Goal: Use online tool/utility: Utilize a website feature to perform a specific function

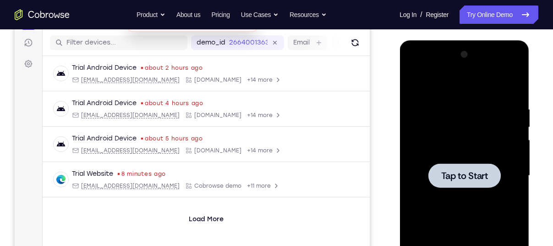
click at [447, 112] on div at bounding box center [465, 175] width 116 height 257
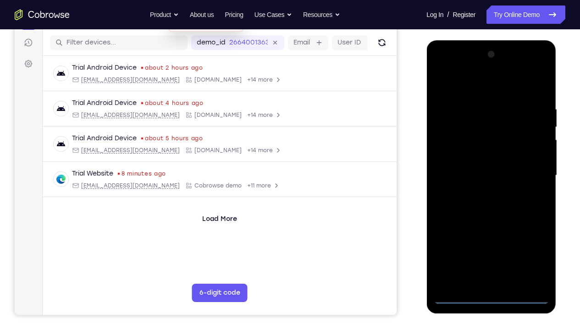
click at [497, 245] on div at bounding box center [491, 175] width 116 height 257
click at [533, 245] on div at bounding box center [491, 175] width 116 height 257
click at [474, 88] on div at bounding box center [491, 175] width 116 height 257
click at [531, 176] on div at bounding box center [491, 175] width 116 height 257
click at [480, 192] on div at bounding box center [491, 175] width 116 height 257
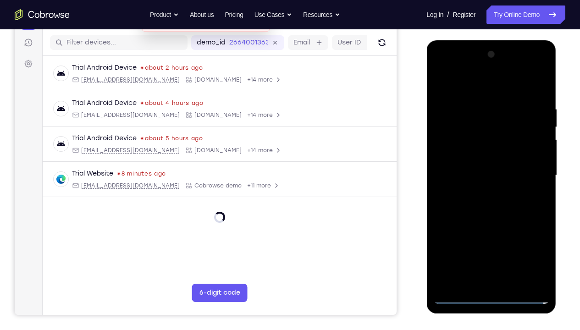
click at [470, 164] on div at bounding box center [491, 175] width 116 height 257
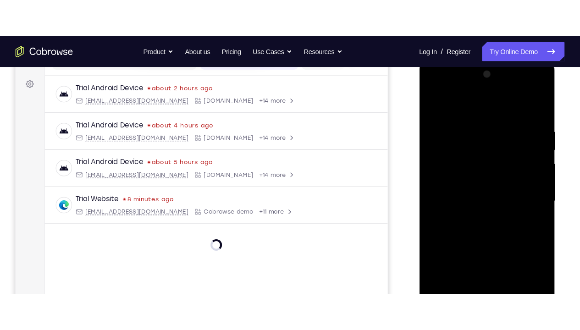
scroll to position [132, 0]
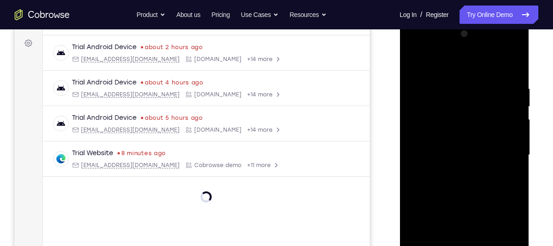
click at [441, 128] on div at bounding box center [465, 155] width 116 height 257
click at [459, 159] on div at bounding box center [465, 155] width 116 height 257
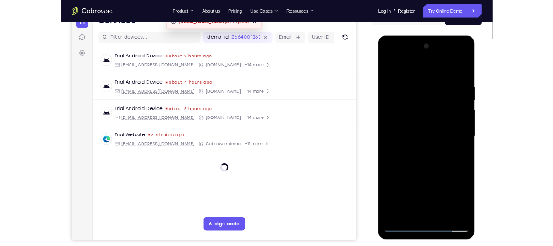
scroll to position [101, 0]
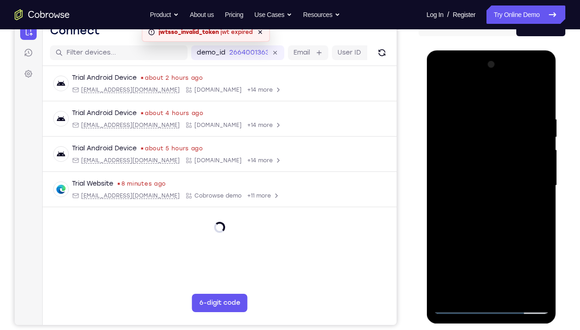
click at [497, 217] on div at bounding box center [491, 185] width 116 height 257
drag, startPoint x: 463, startPoint y: 93, endPoint x: 538, endPoint y: 112, distance: 77.0
click at [538, 112] on div at bounding box center [491, 185] width 116 height 257
click at [539, 105] on div at bounding box center [491, 185] width 116 height 257
click at [544, 245] on div at bounding box center [491, 185] width 116 height 257
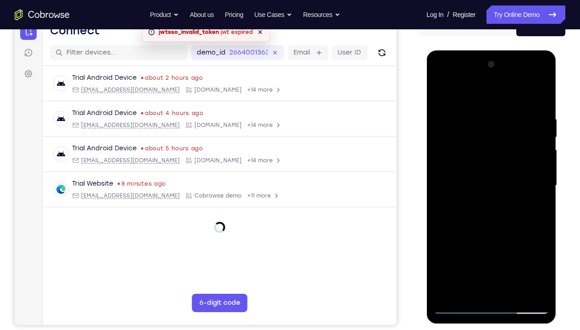
click at [540, 226] on div at bounding box center [491, 185] width 116 height 257
click at [478, 116] on div at bounding box center [491, 185] width 116 height 257
click at [542, 185] on div at bounding box center [491, 185] width 116 height 257
click at [540, 185] on div at bounding box center [491, 185] width 116 height 257
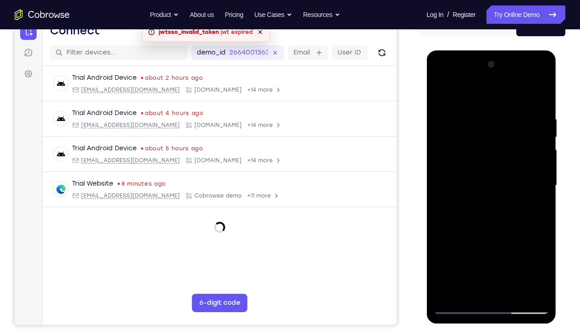
click at [540, 185] on div at bounding box center [491, 185] width 116 height 257
click at [539, 183] on div at bounding box center [491, 185] width 116 height 257
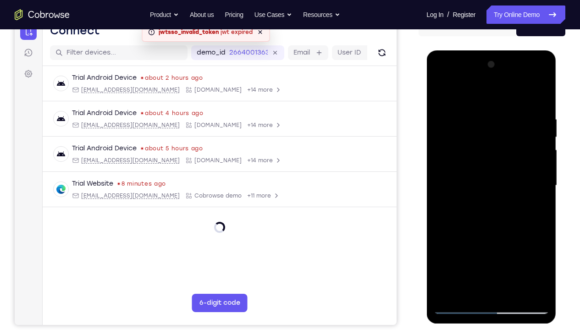
click at [539, 183] on div at bounding box center [491, 185] width 116 height 257
click at [516, 245] on div at bounding box center [491, 185] width 116 height 257
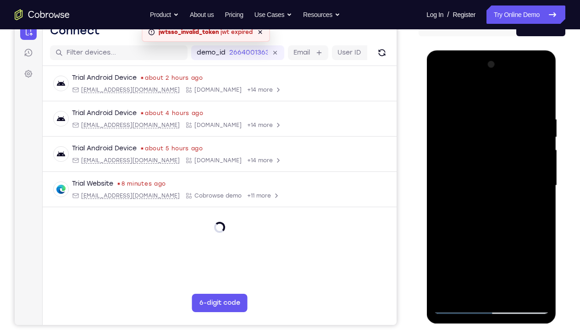
click at [489, 232] on div at bounding box center [491, 185] width 116 height 257
click at [544, 137] on div at bounding box center [491, 185] width 116 height 257
click at [442, 93] on div at bounding box center [491, 185] width 116 height 257
click at [448, 245] on div at bounding box center [491, 185] width 116 height 257
click at [506, 120] on div at bounding box center [491, 185] width 116 height 257
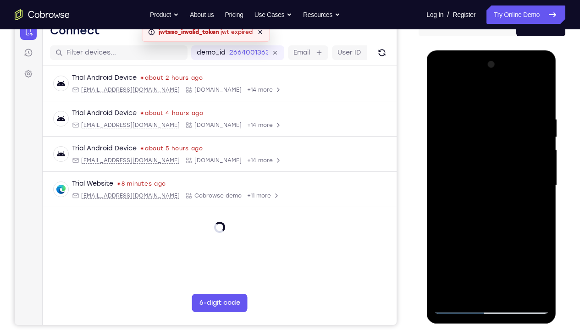
click at [539, 169] on div at bounding box center [491, 185] width 116 height 257
click at [540, 158] on div at bounding box center [491, 185] width 116 height 257
click at [542, 161] on div at bounding box center [491, 185] width 116 height 257
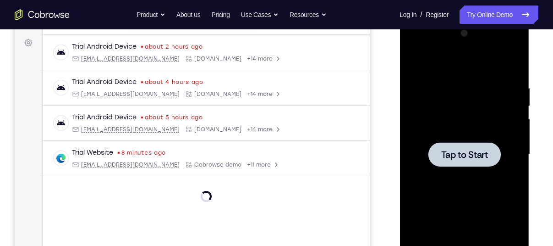
scroll to position [133, 0]
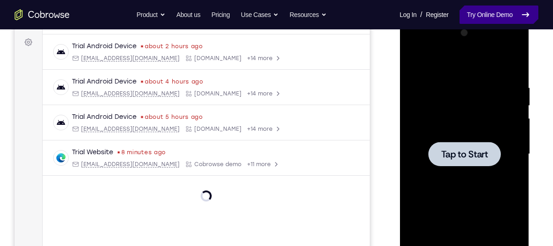
click at [475, 17] on link "Try Online Demo" at bounding box center [499, 15] width 79 height 18
